Goal: Find specific page/section: Find specific page/section

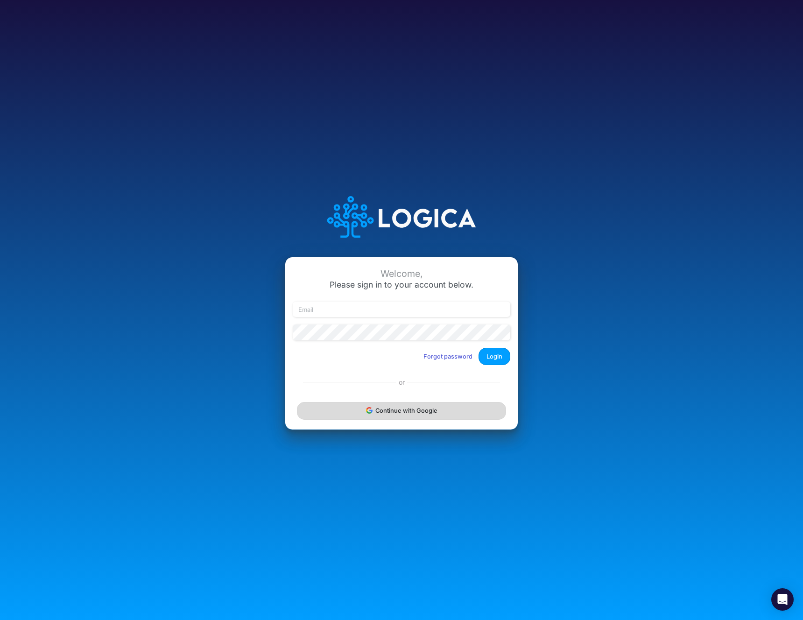
click at [429, 402] on button "Continue with Google" at bounding box center [401, 410] width 209 height 17
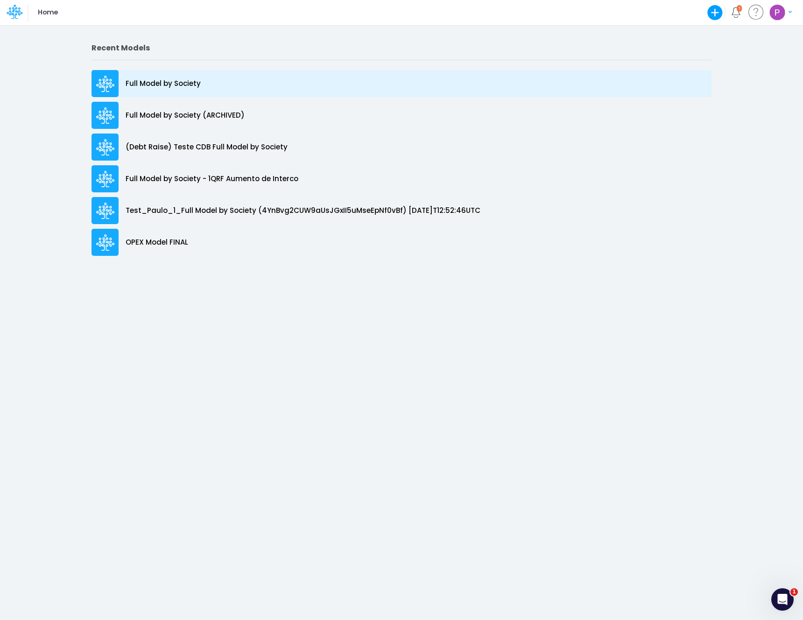
click at [181, 85] on p "Full Model by Society" at bounding box center [163, 83] width 75 height 11
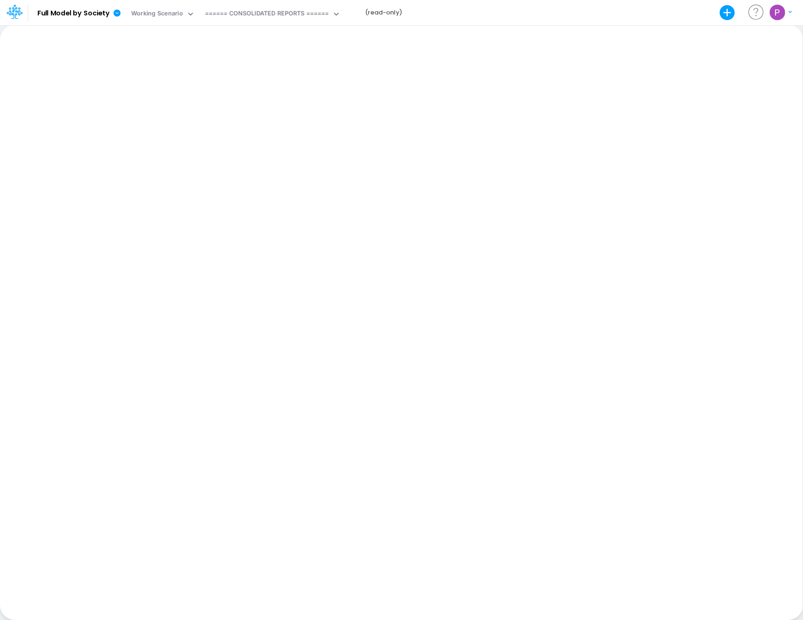
click at [318, 145] on div "Paste Cut Copy AutoFill Ready 100% Sum: null Max: null Min: null Numerical Coun…" at bounding box center [401, 322] width 803 height 595
click at [253, 157] on div "Paste Cut Copy AutoFill Ready 100% Sum: null Max: null Min: null Numerical Coun…" at bounding box center [401, 322] width 803 height 595
click at [297, 16] on div "====== CONSOLIDATED REPORTS ======" at bounding box center [267, 14] width 124 height 11
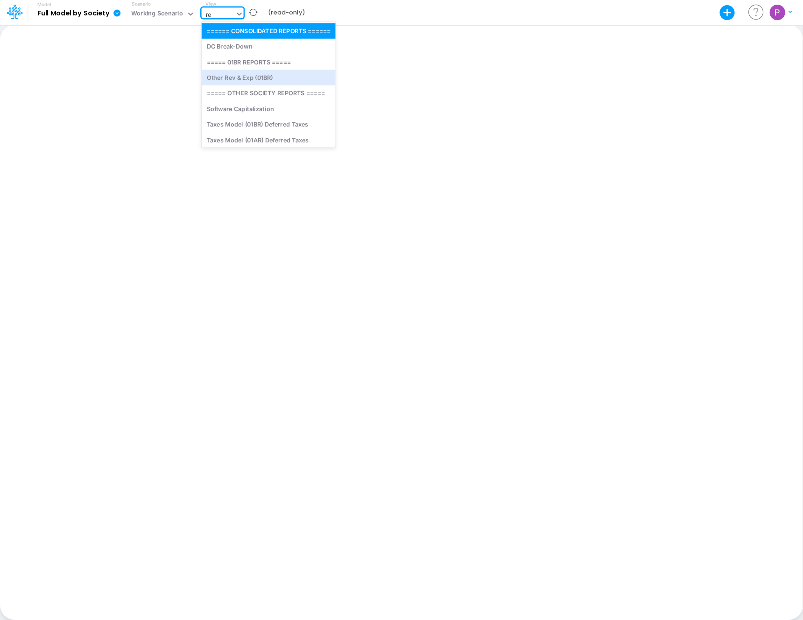
type input "r"
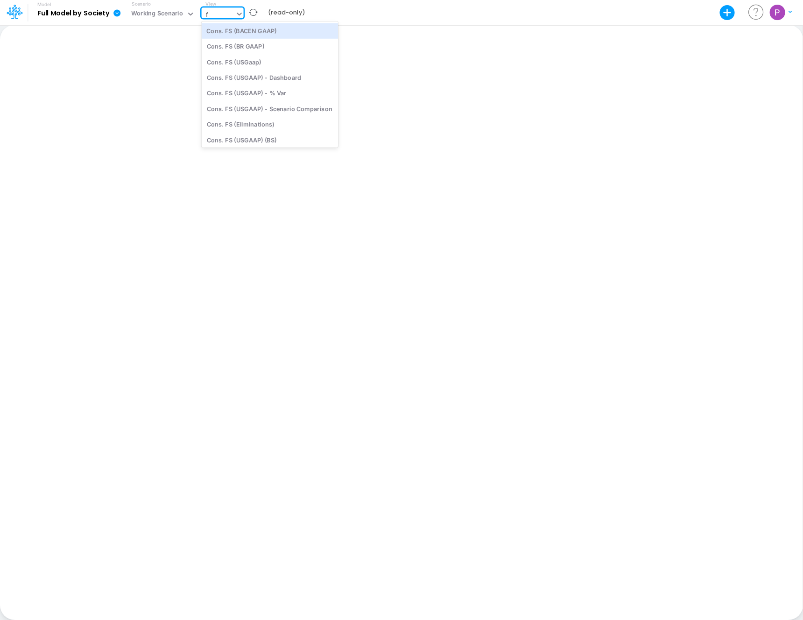
type input "fx"
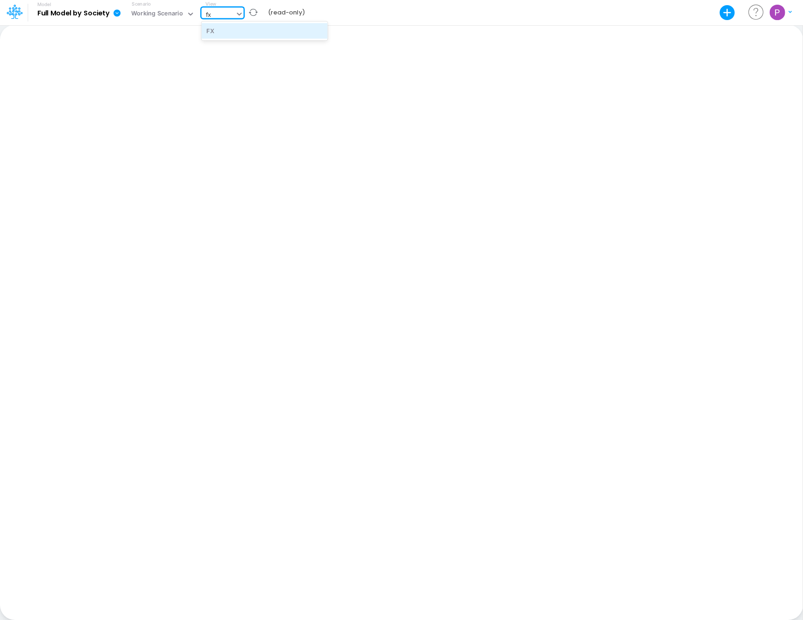
click at [260, 32] on div "FX" at bounding box center [265, 30] width 126 height 15
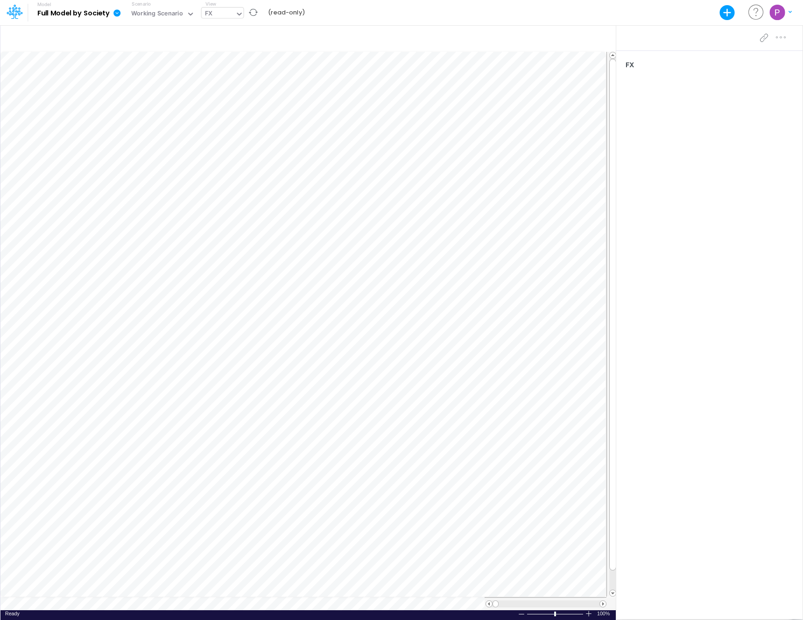
scroll to position [4, 0]
click at [164, 12] on div "Working Scenario" at bounding box center [157, 14] width 52 height 11
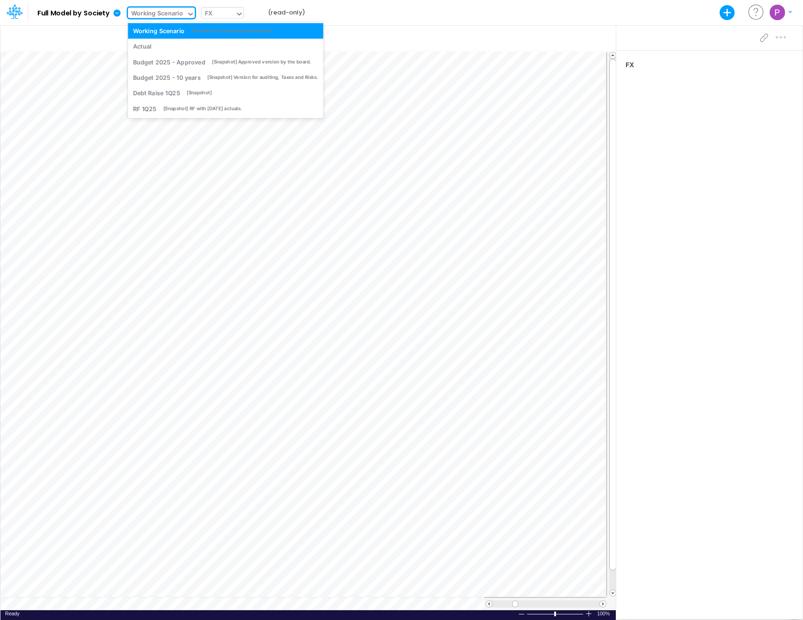
click at [226, 7] on div "FX" at bounding box center [219, 14] width 34 height 14
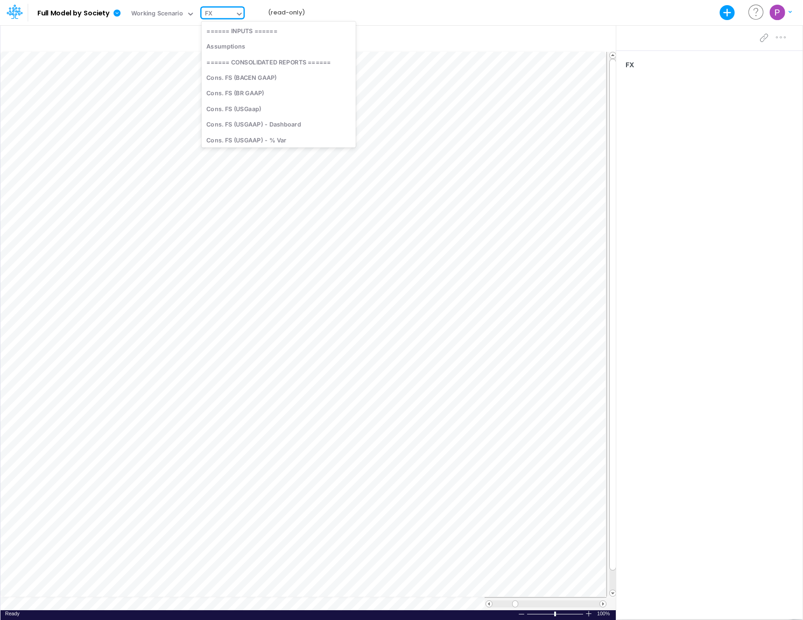
scroll to position [2328, 0]
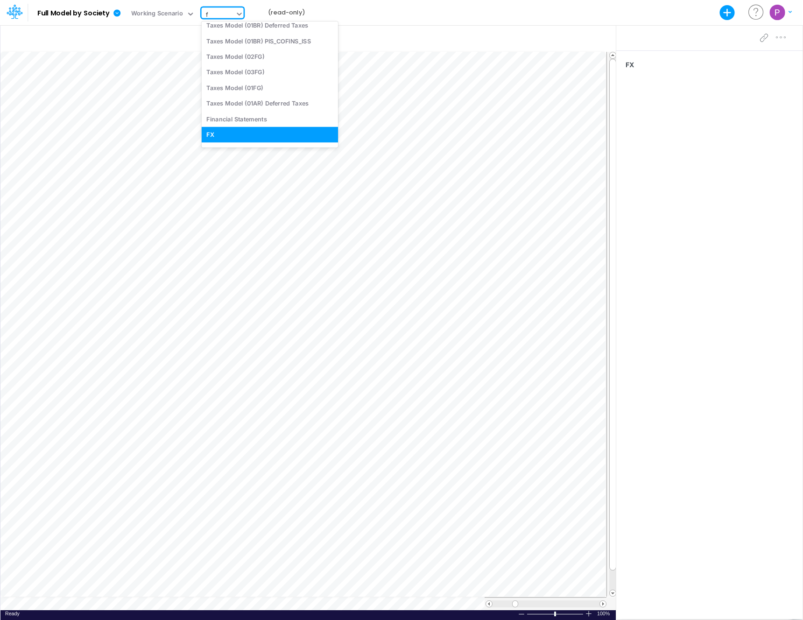
type input "fs"
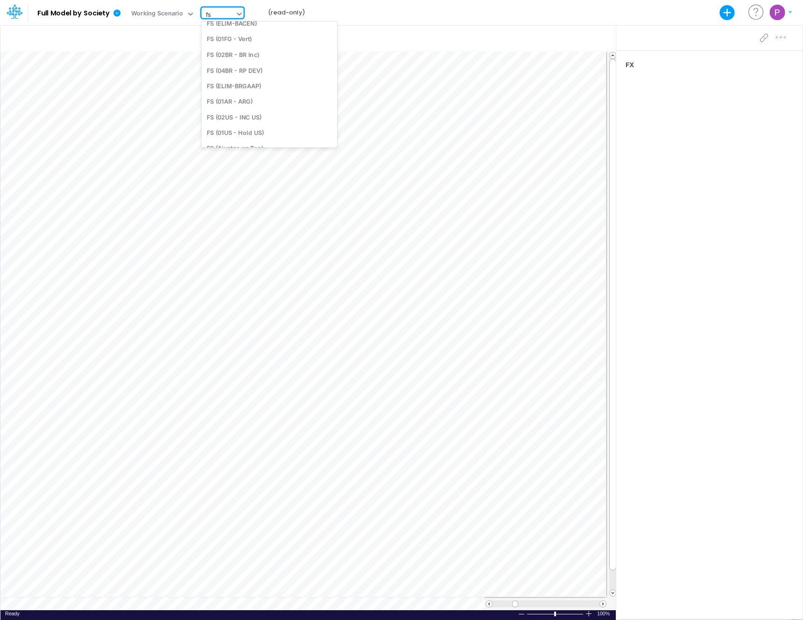
scroll to position [0, 0]
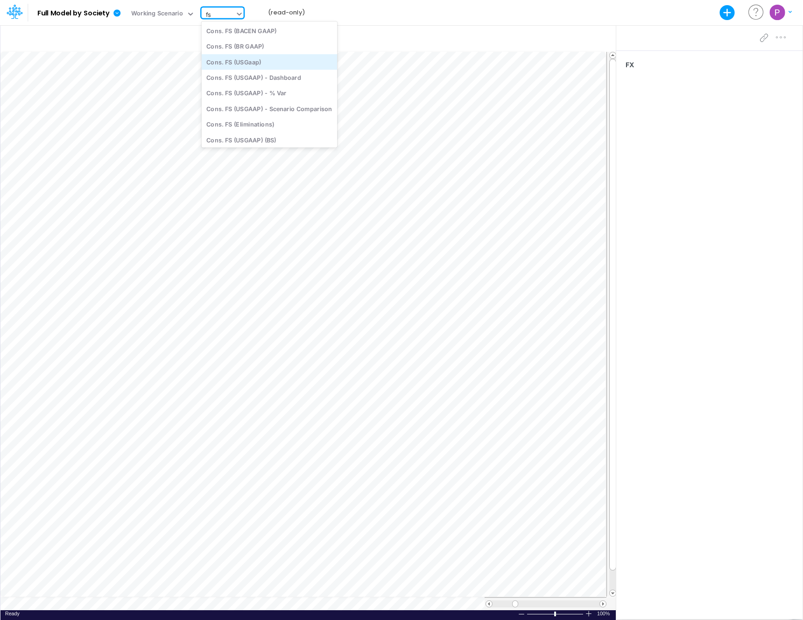
click at [252, 60] on div "Cons. FS (USGaap)" at bounding box center [270, 61] width 136 height 15
type input "Consolidated FS - USGAAP"
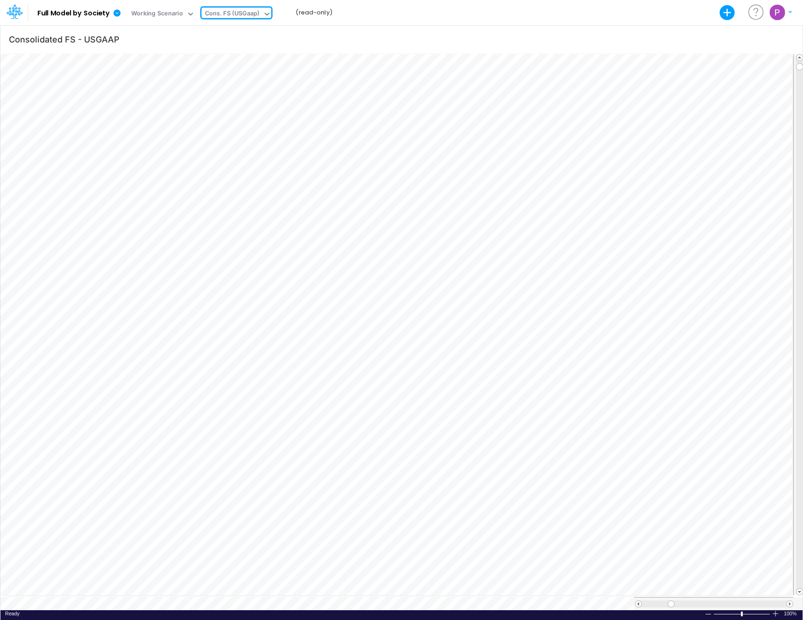
click at [225, 10] on div "Cons. FS (USGaap)" at bounding box center [232, 14] width 55 height 11
type input "01br"
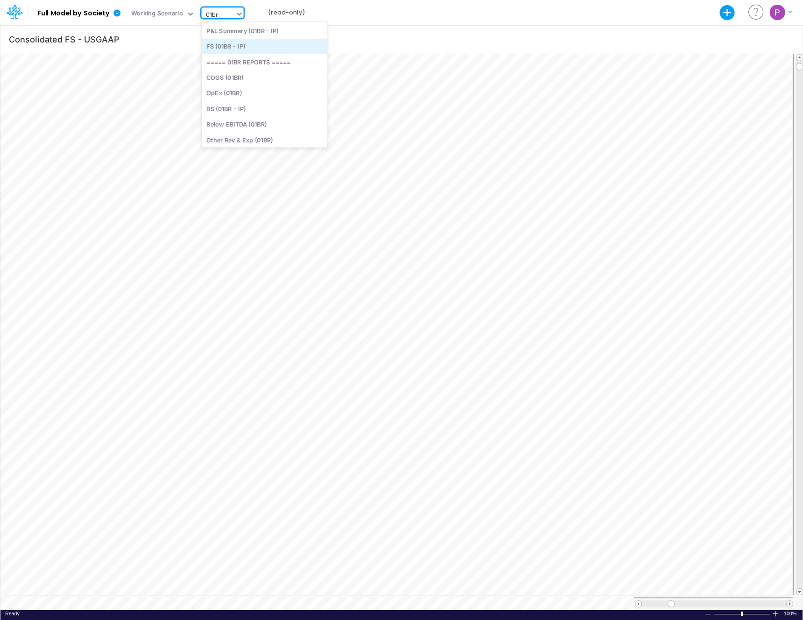
click at [244, 49] on div "FS (01BR - IP)" at bounding box center [265, 46] width 126 height 15
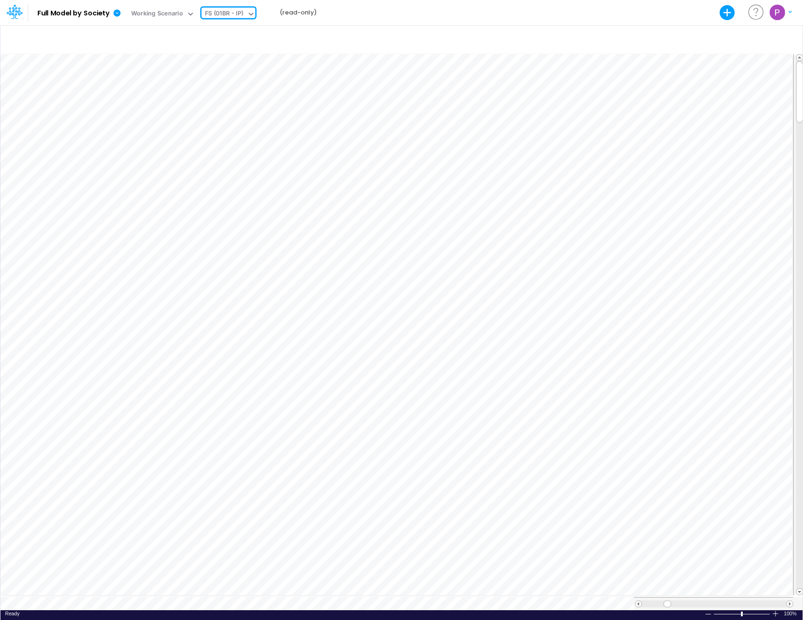
click at [222, 14] on div "FS (01BR - IP)" at bounding box center [224, 14] width 39 height 11
type input "assum"
click at [289, 29] on div "Assumptions" at bounding box center [265, 30] width 126 height 15
click at [786, 38] on icon "button" at bounding box center [785, 40] width 14 height 10
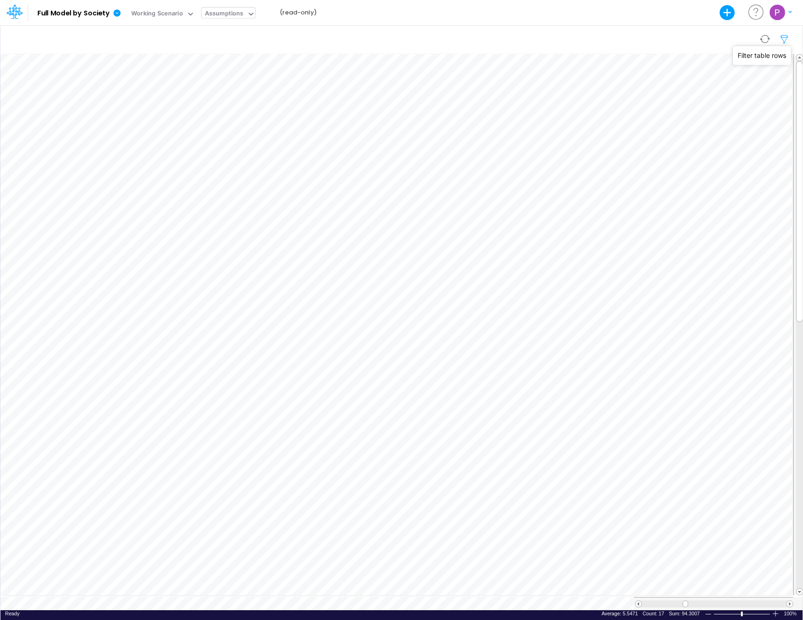
select select "notEqual"
click at [785, 39] on icon "button" at bounding box center [785, 40] width 14 height 10
select select "notEqual"
